Goal: Use online tool/utility

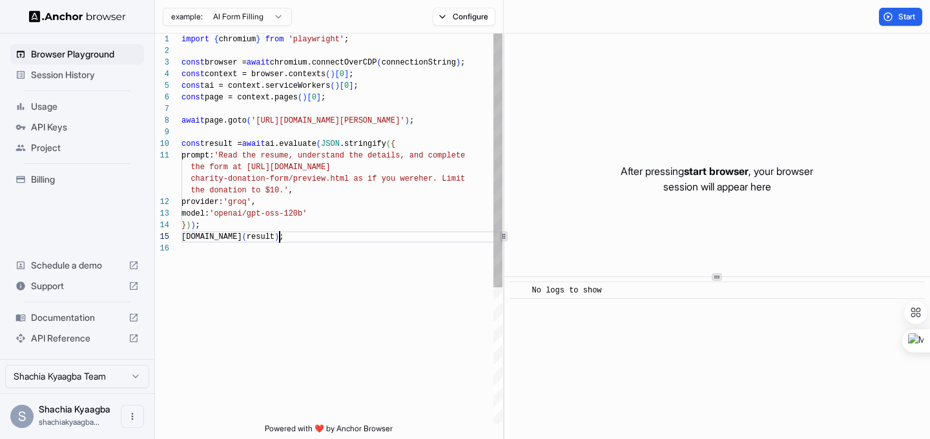
scroll to position [81, 0]
click at [375, 231] on div "const result = await ai.evaluate ( JSON .stringify ( { prompt: 'Read the resume…" at bounding box center [341, 333] width 321 height 599
click at [888, 16] on button "Start" at bounding box center [900, 17] width 43 height 18
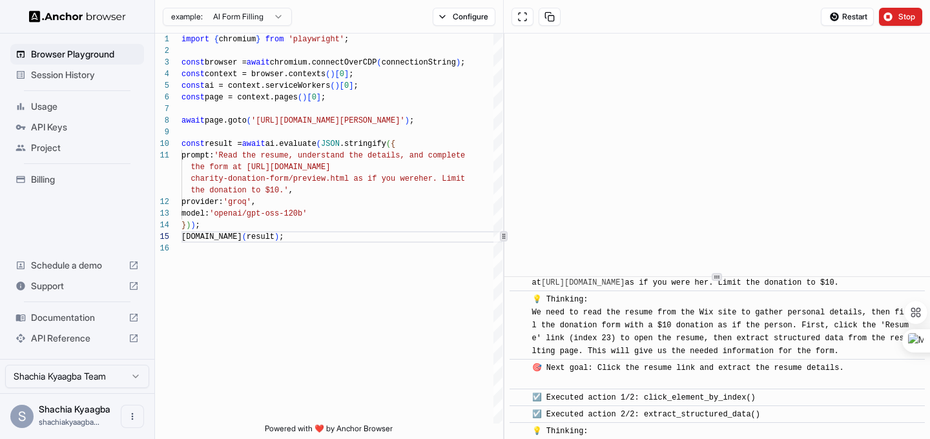
scroll to position [0, 0]
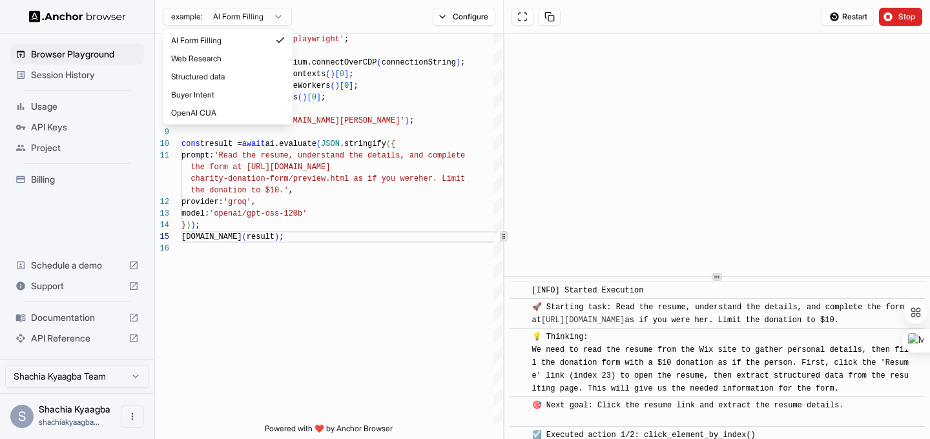
click at [273, 15] on html "Browser Playground Session History Usage API Keys Project Billing Schedule a de…" at bounding box center [465, 219] width 930 height 439
type textarea "**********"
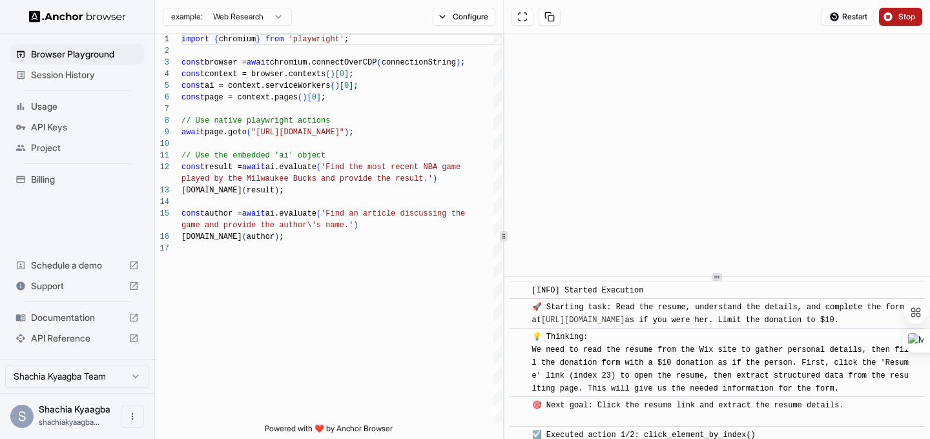
click at [887, 14] on button "Stop" at bounding box center [900, 17] width 43 height 18
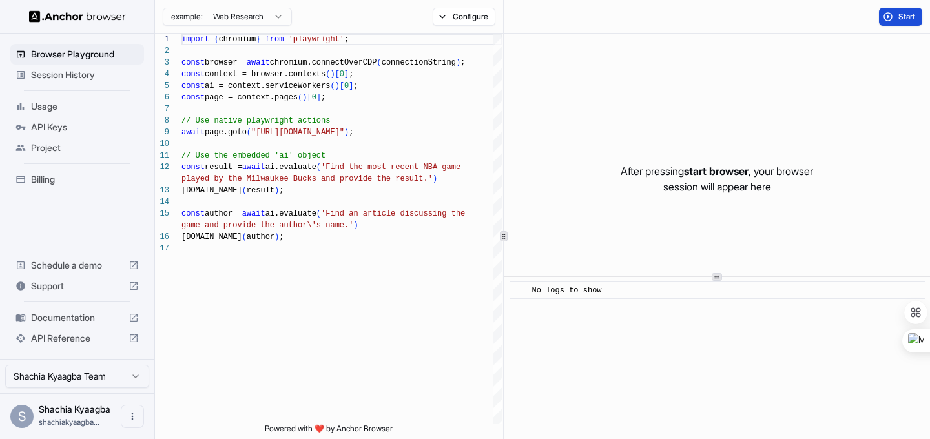
click at [896, 19] on button "Start" at bounding box center [900, 17] width 43 height 18
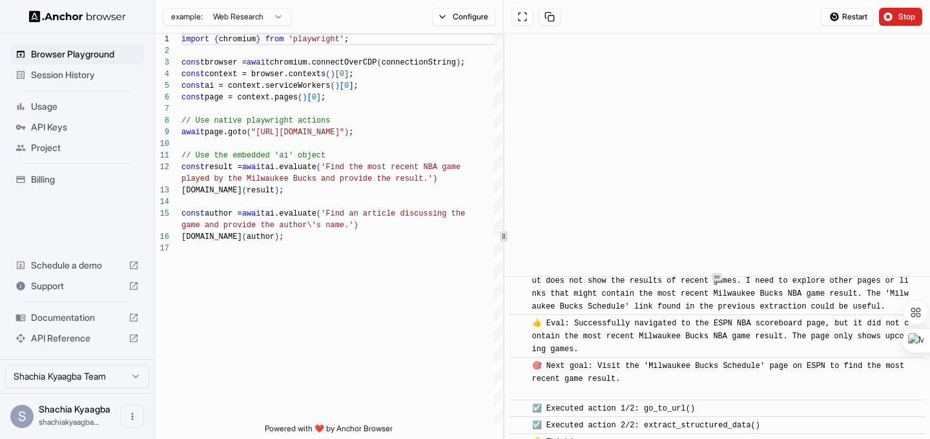
scroll to position [1109, 0]
